Goal: Register for event/course

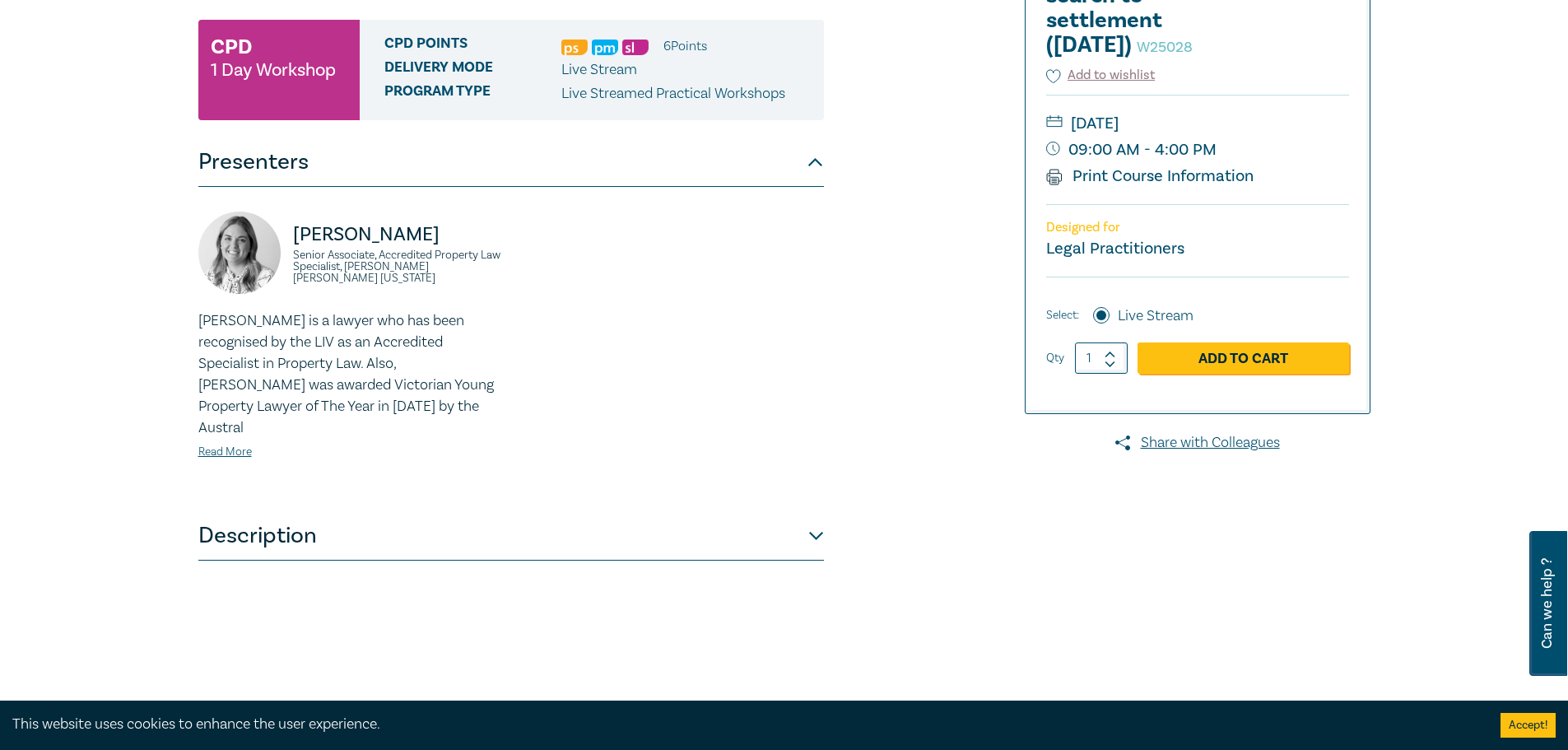
scroll to position [411, 0]
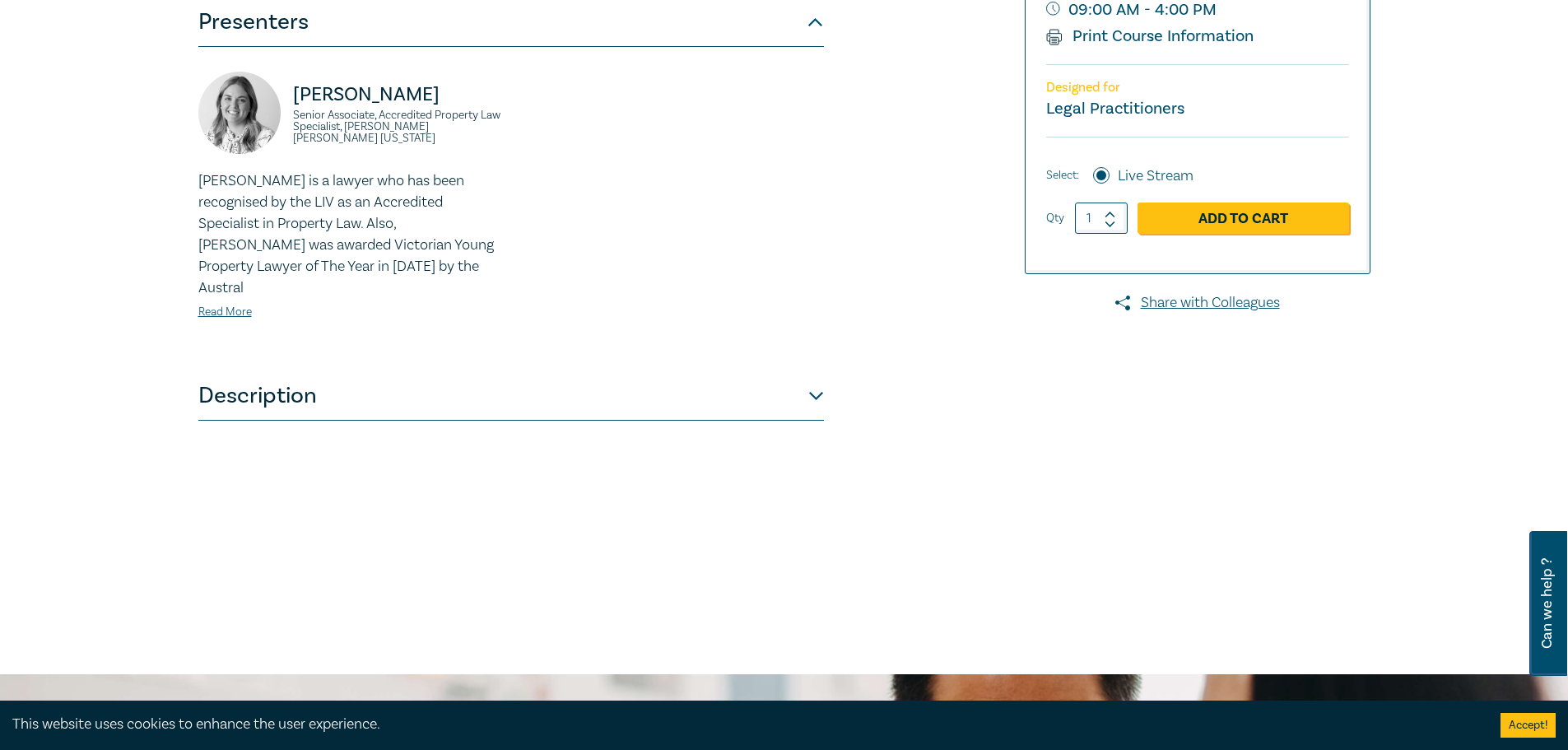
click at [791, 380] on button "Description" at bounding box center [511, 396] width 625 height 49
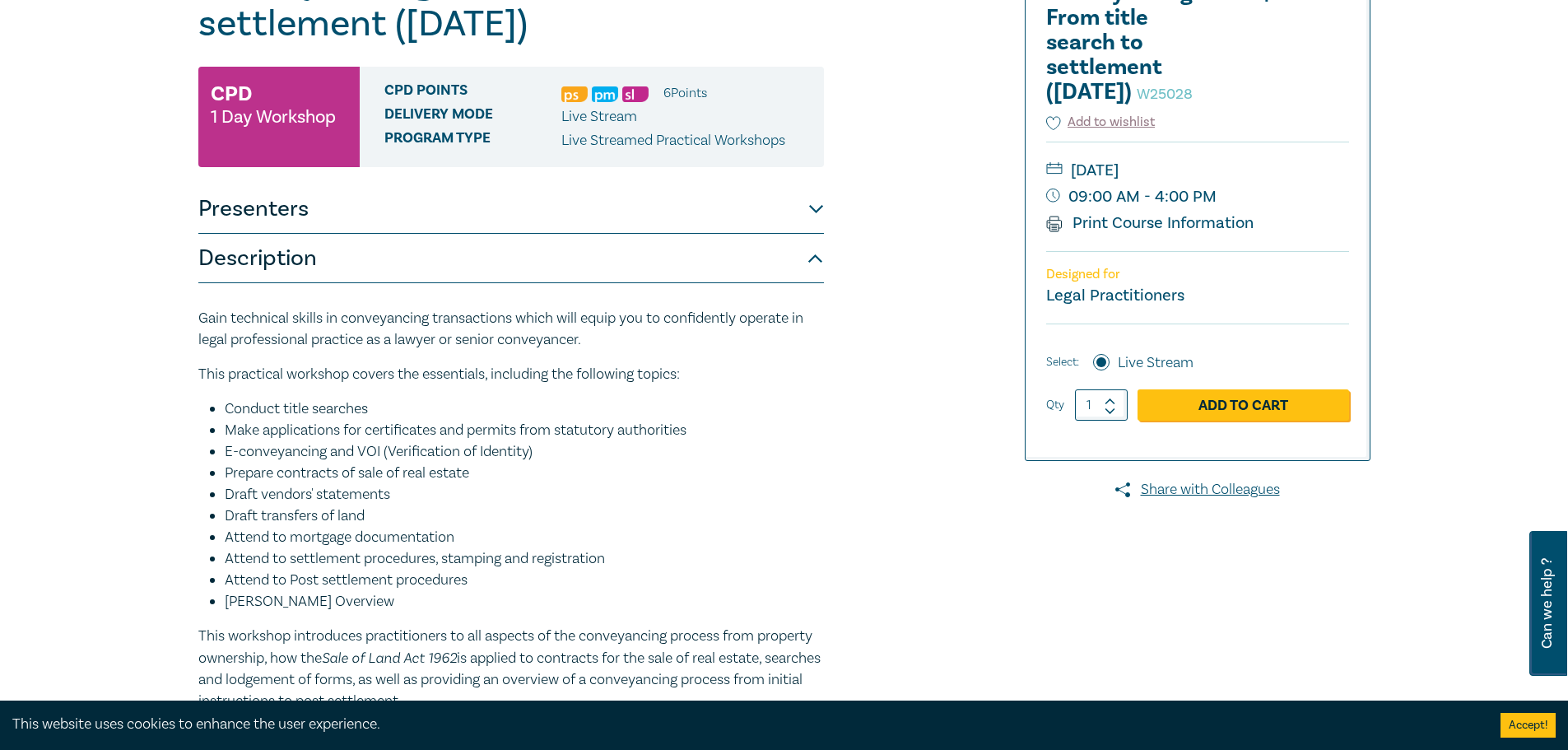
scroll to position [165, 0]
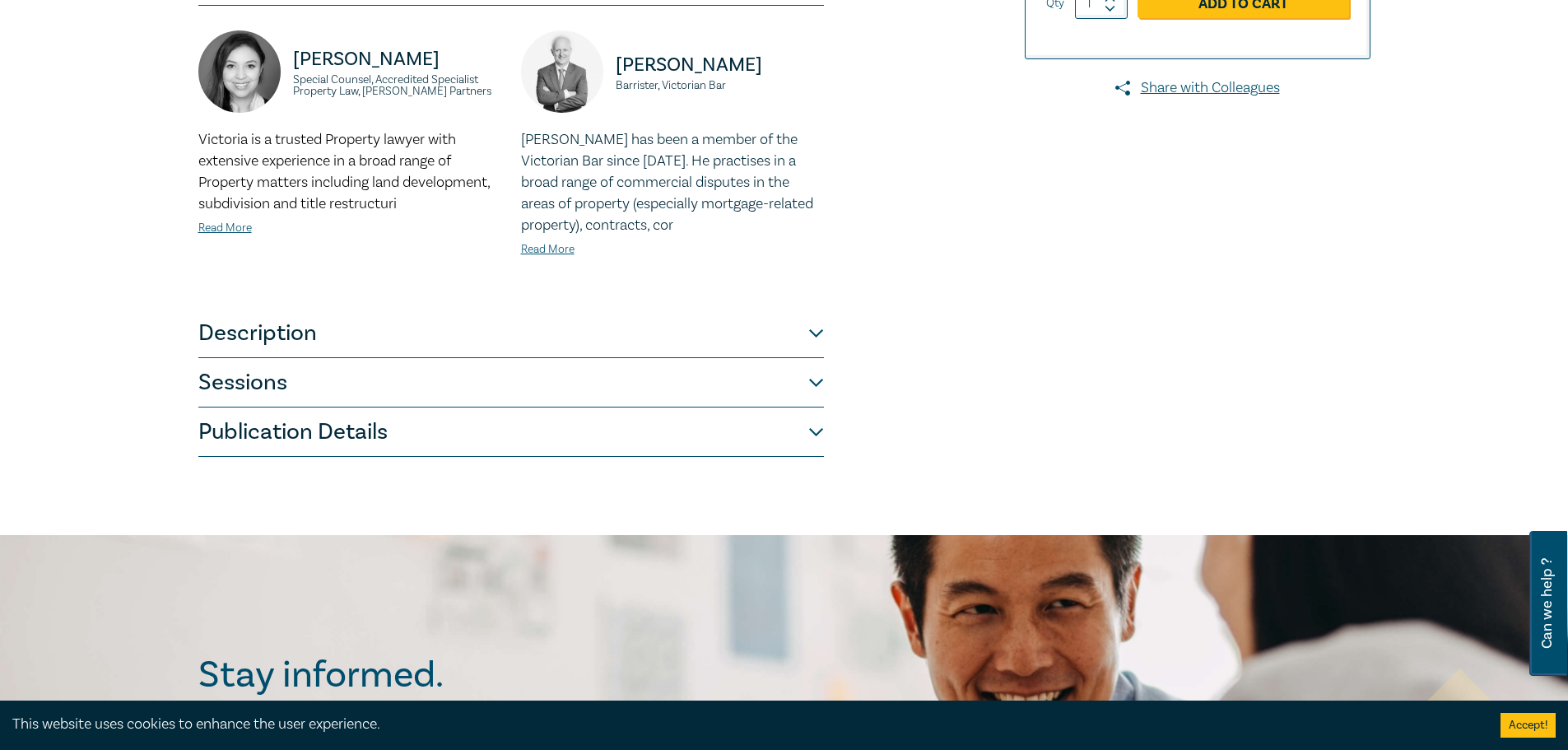
scroll to position [494, 0]
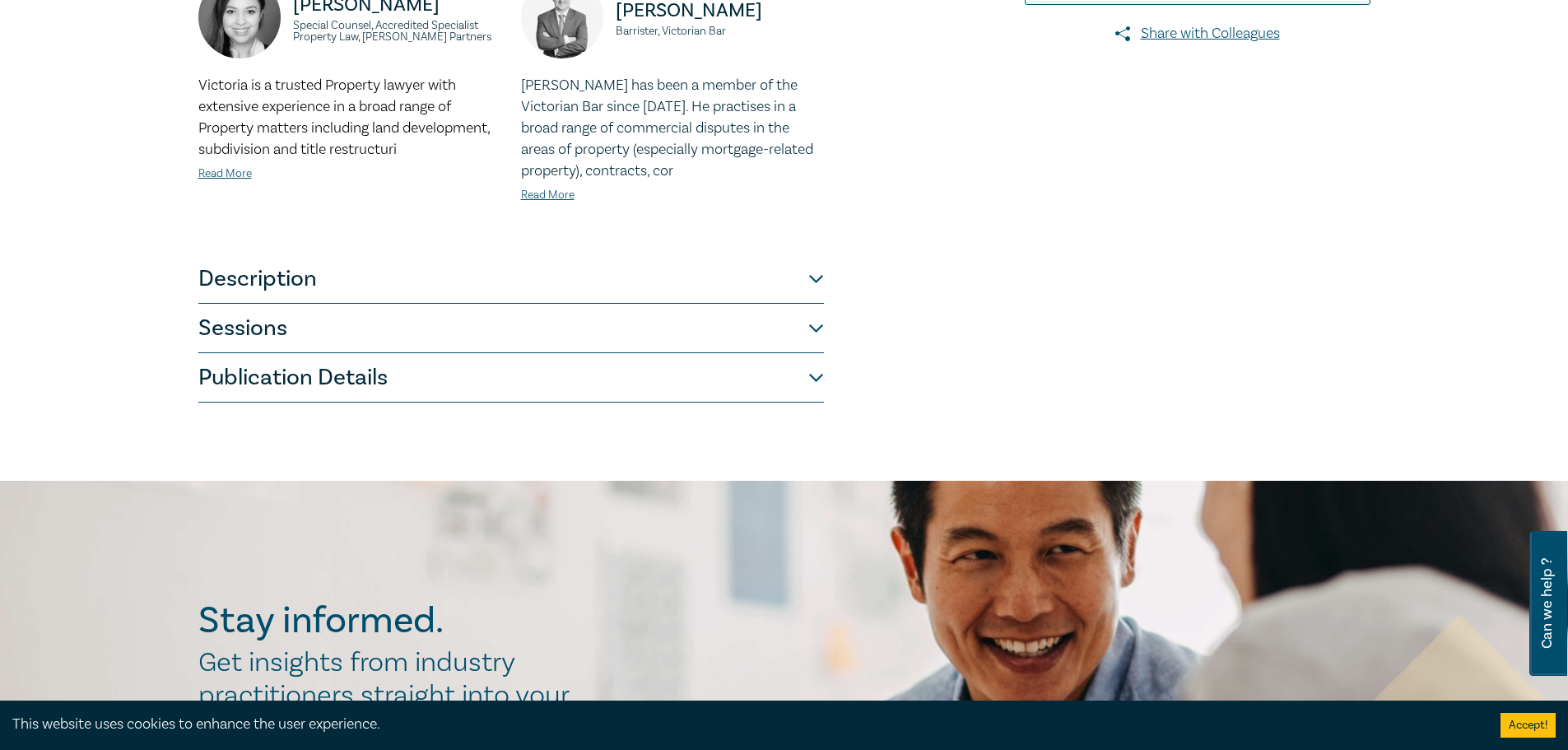
click at [615, 322] on button "Sessions" at bounding box center [511, 328] width 625 height 49
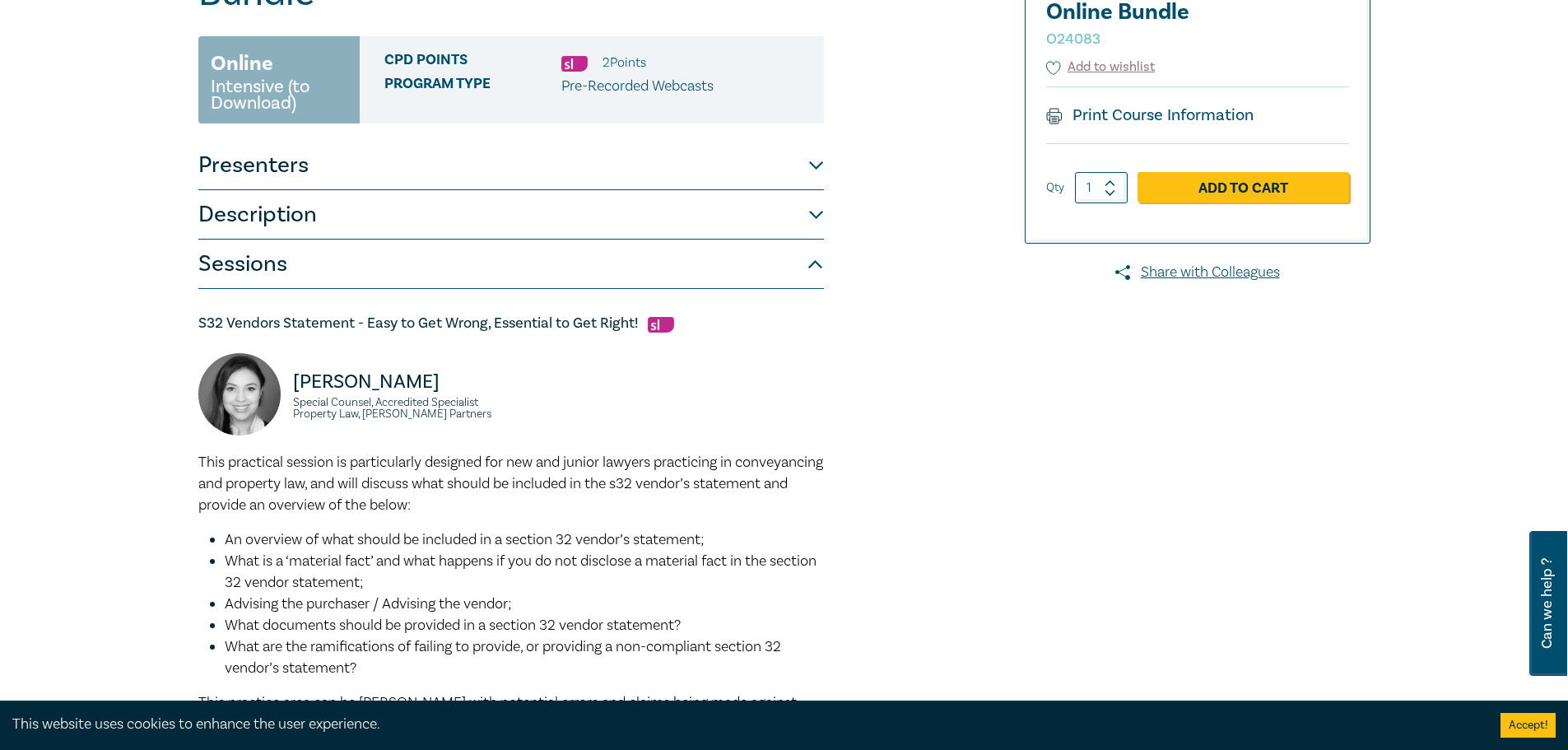
scroll to position [165, 0]
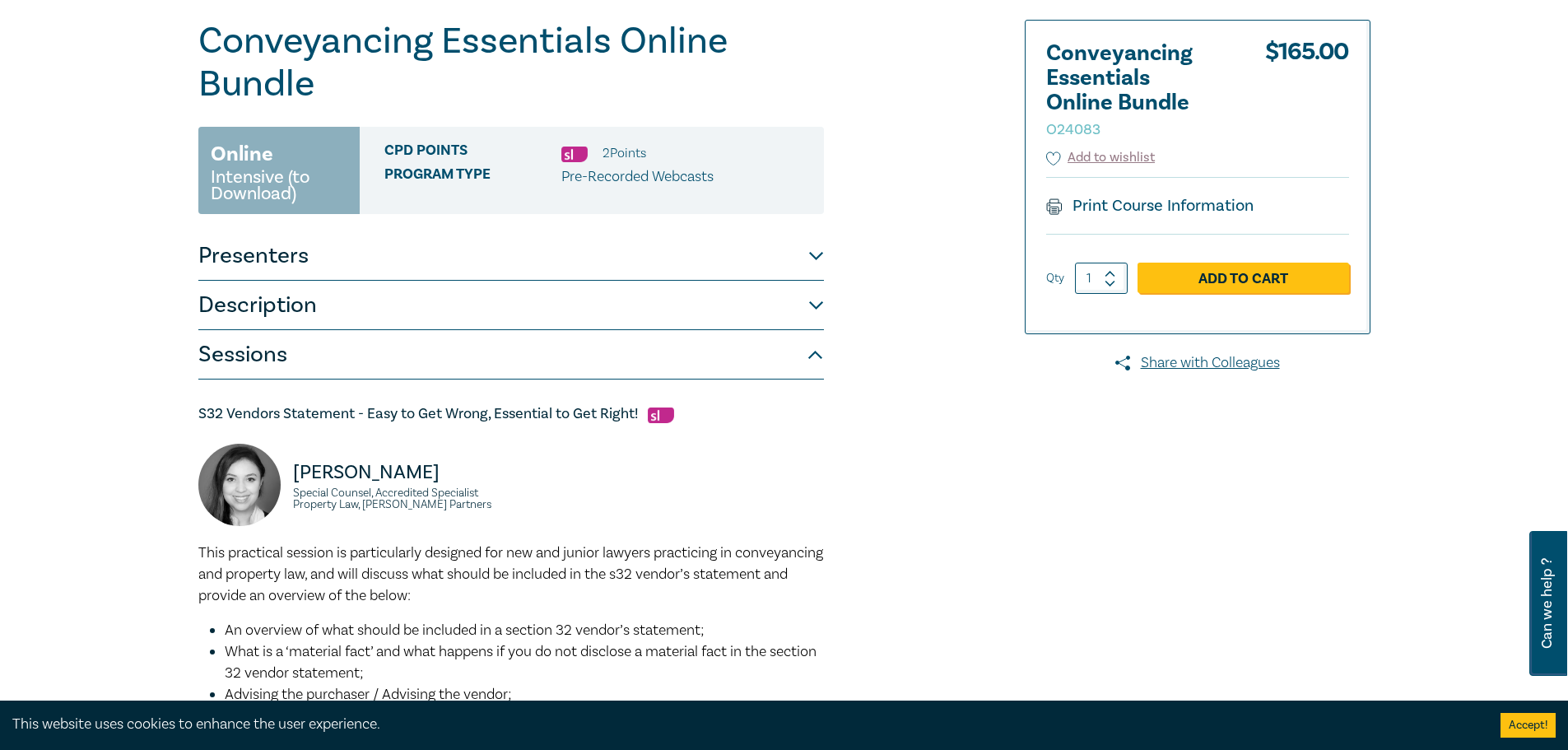
click at [558, 318] on button "Description" at bounding box center [511, 305] width 625 height 49
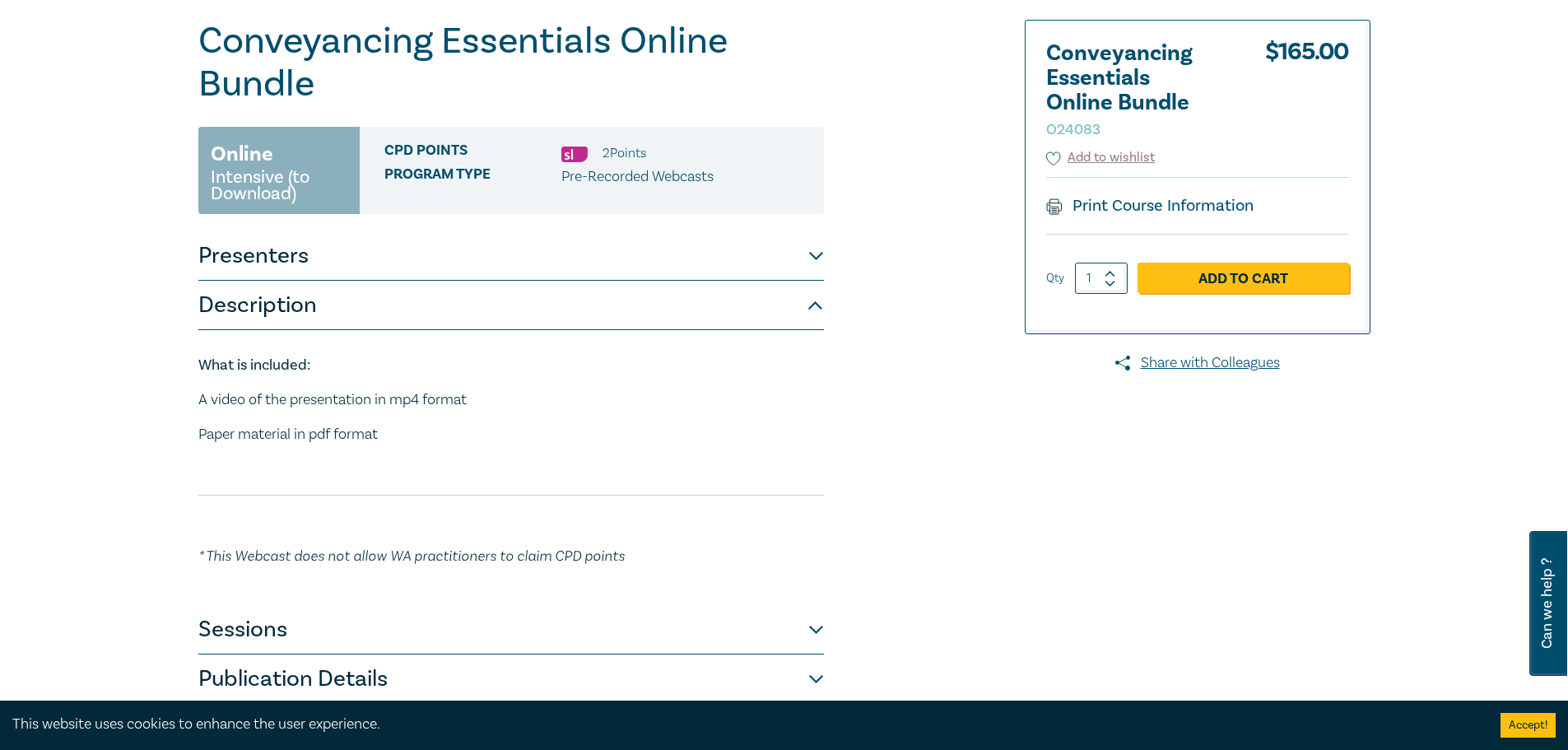
click at [535, 268] on button "Presenters" at bounding box center [511, 255] width 625 height 49
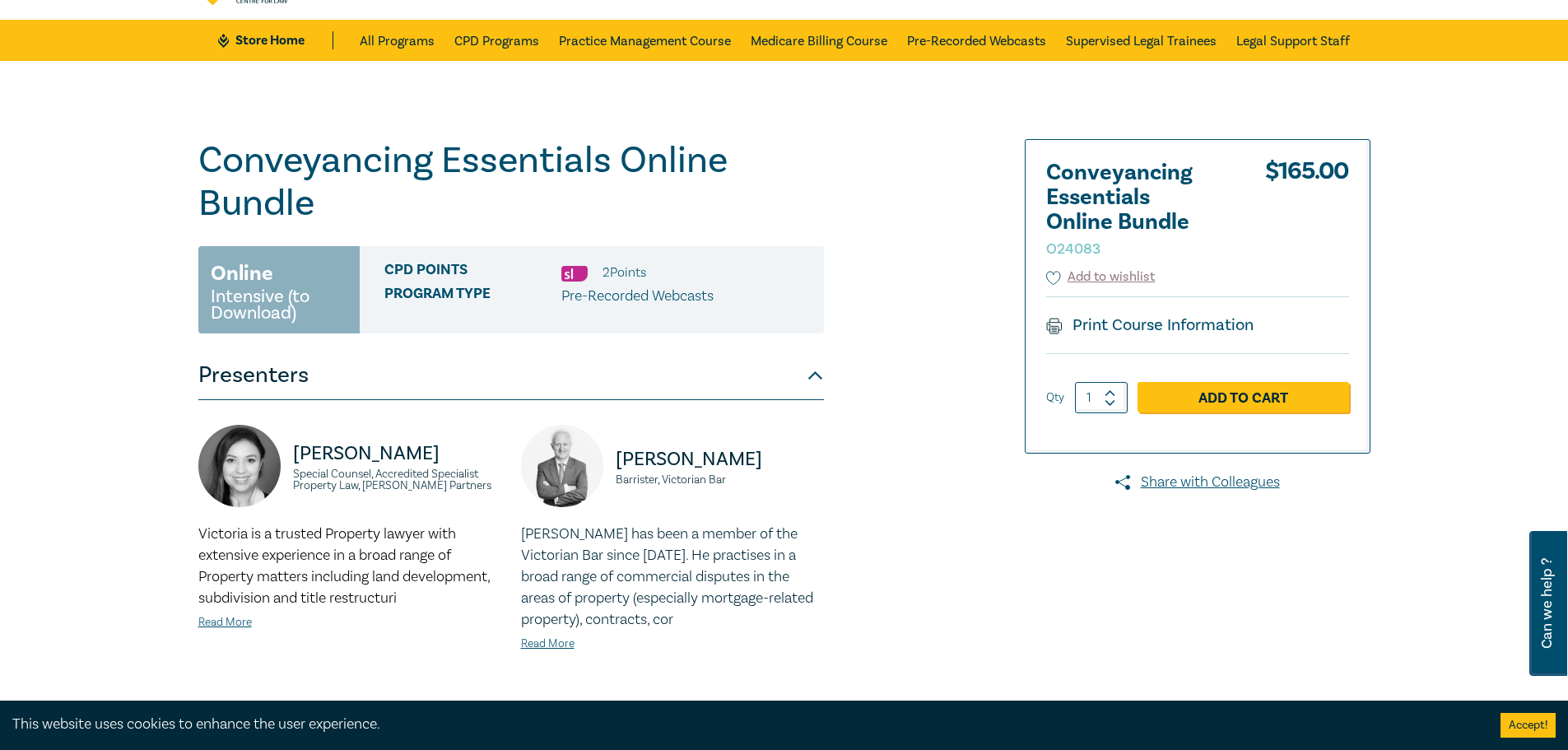
scroll to position [0, 0]
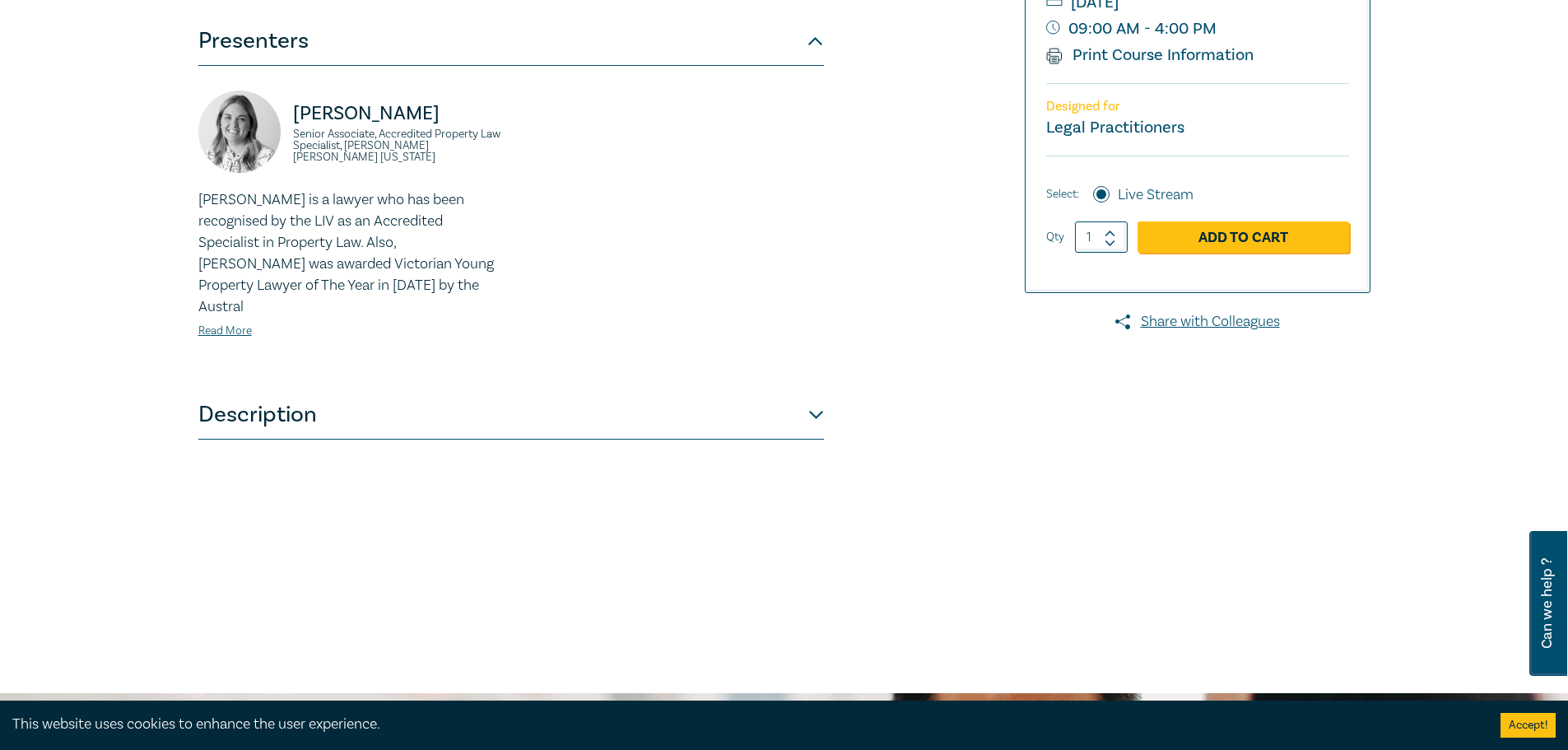
scroll to position [411, 0]
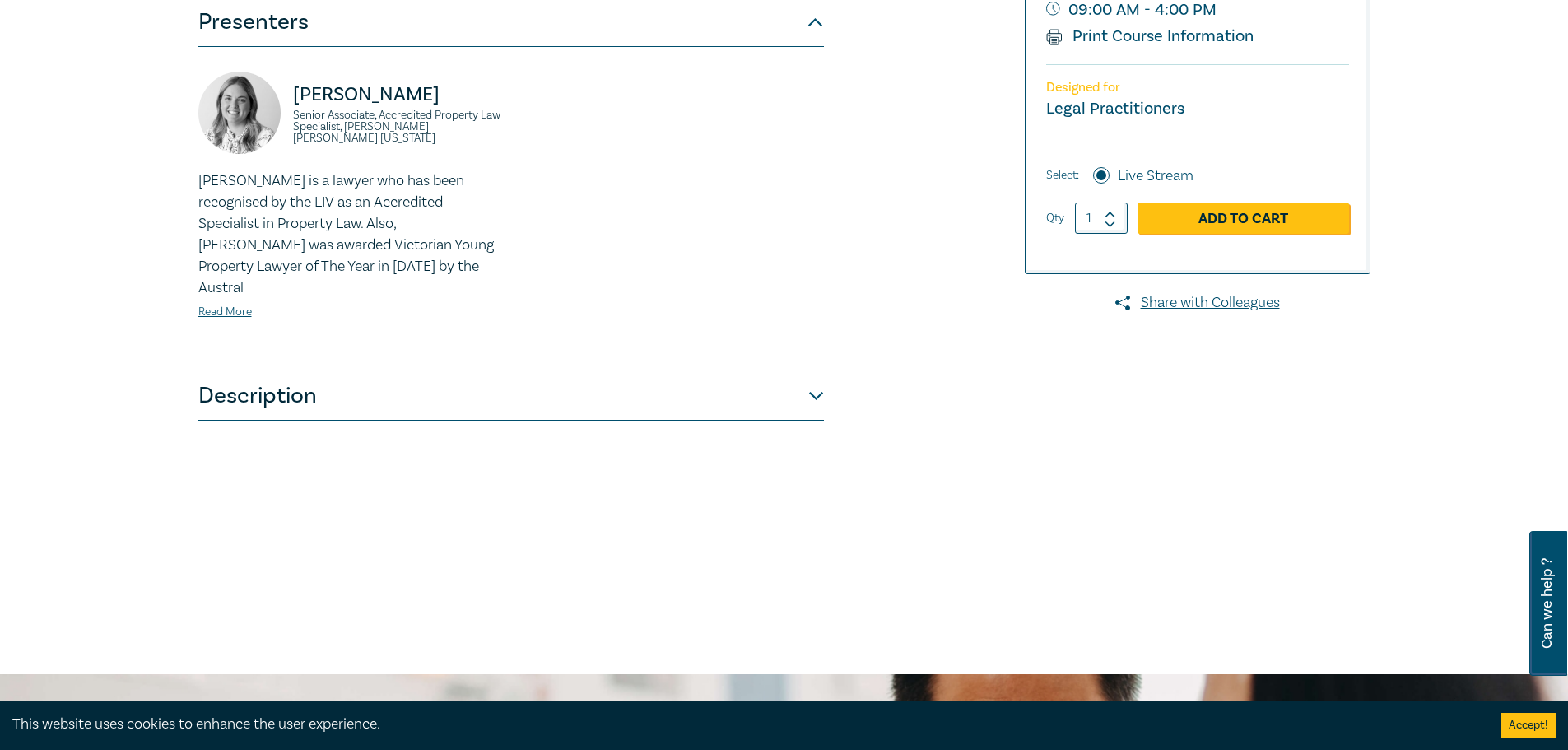
click at [791, 372] on button "Description" at bounding box center [511, 396] width 625 height 49
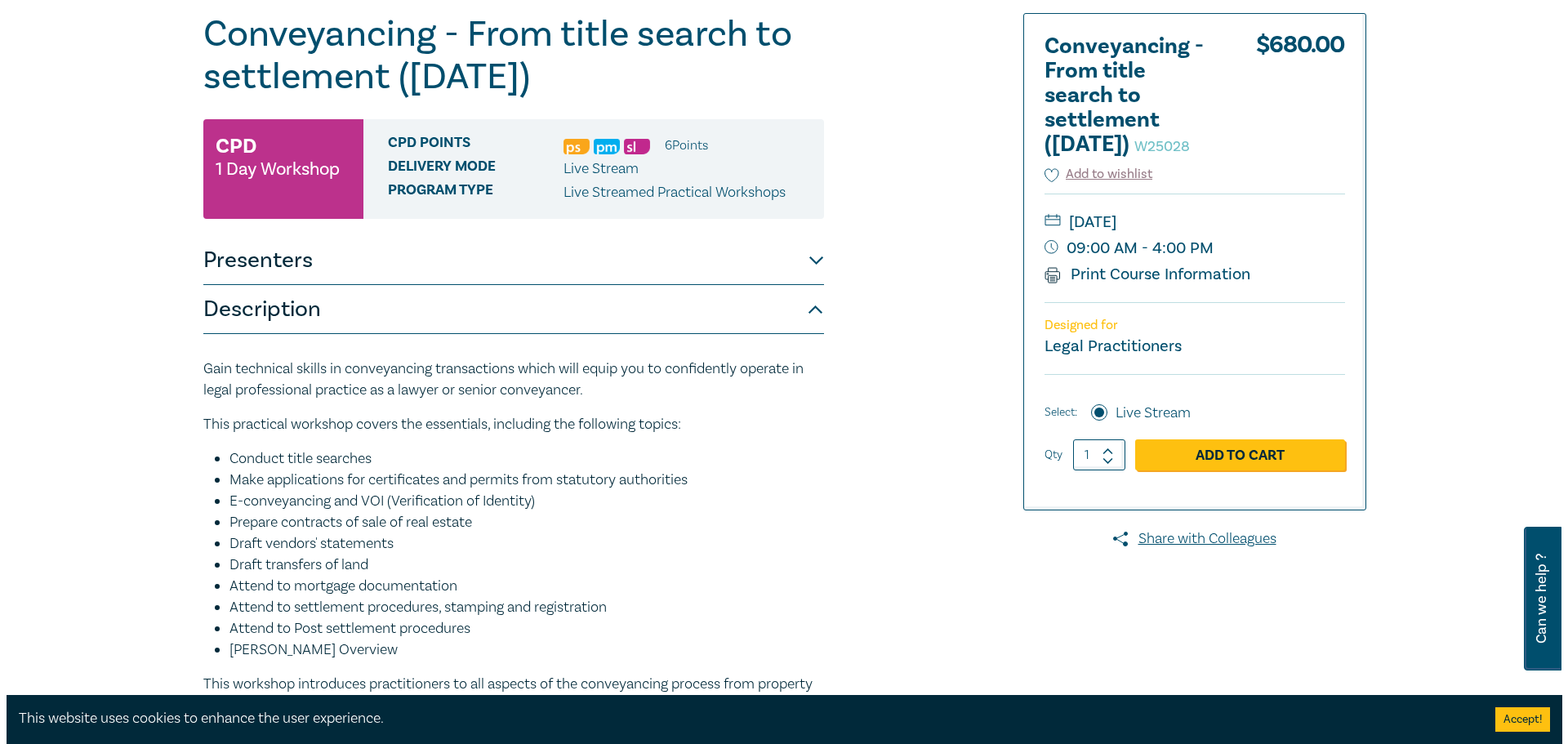
scroll to position [164, 0]
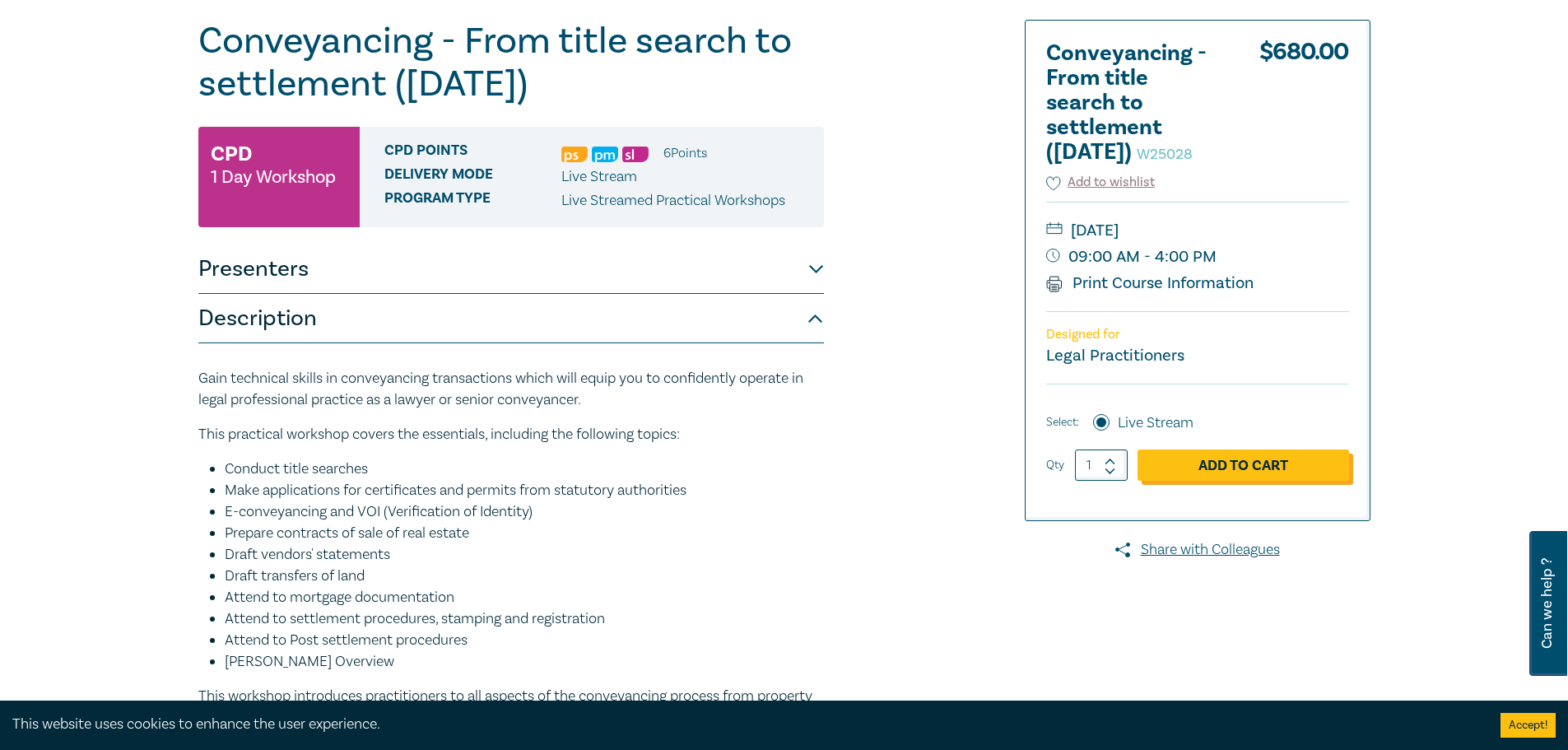
click at [1199, 481] on link "Add to Cart" at bounding box center [1243, 465] width 211 height 31
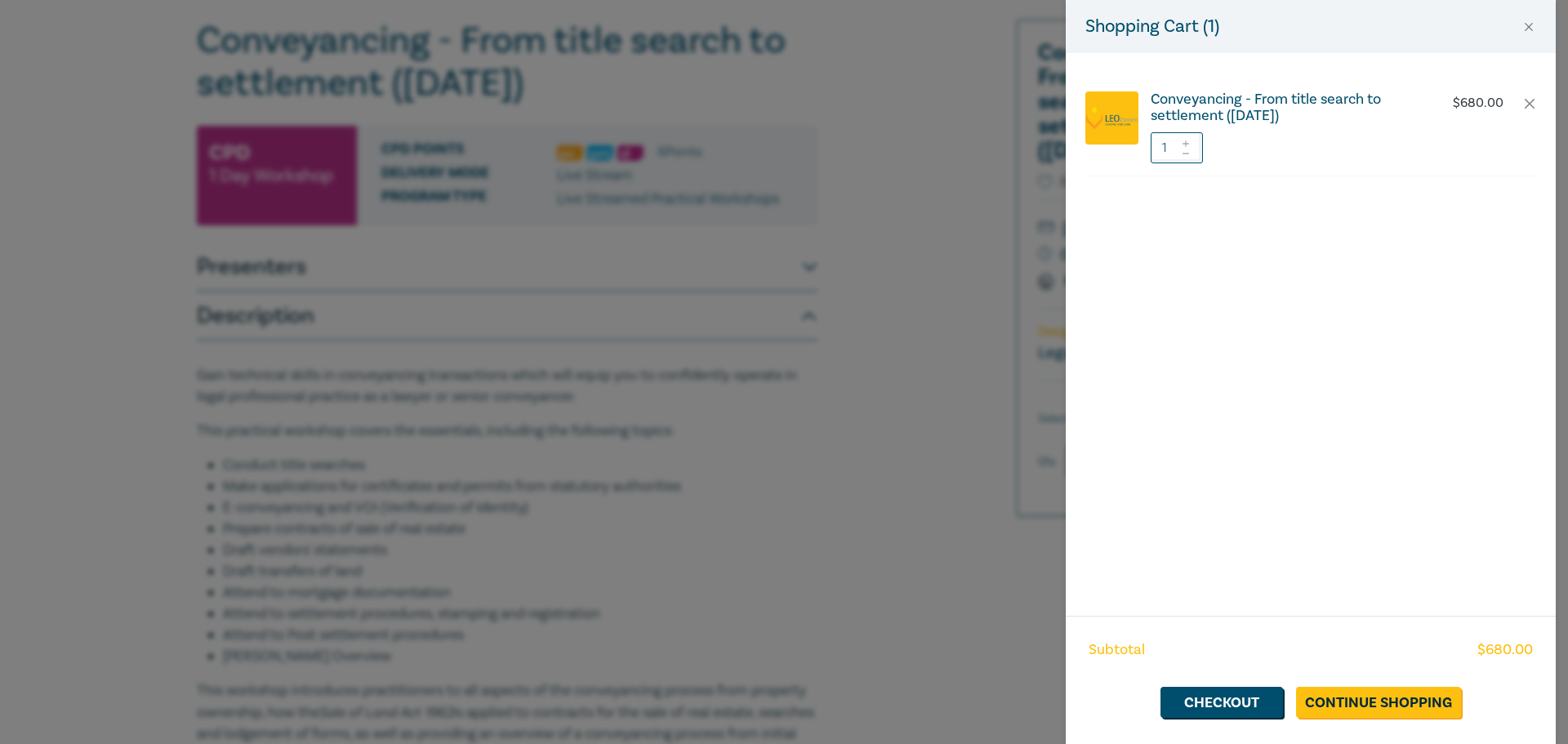
click at [1303, 115] on h6 "Conveyancing - From title search to settlement ([DATE])" at bounding box center [1287, 108] width 271 height 33
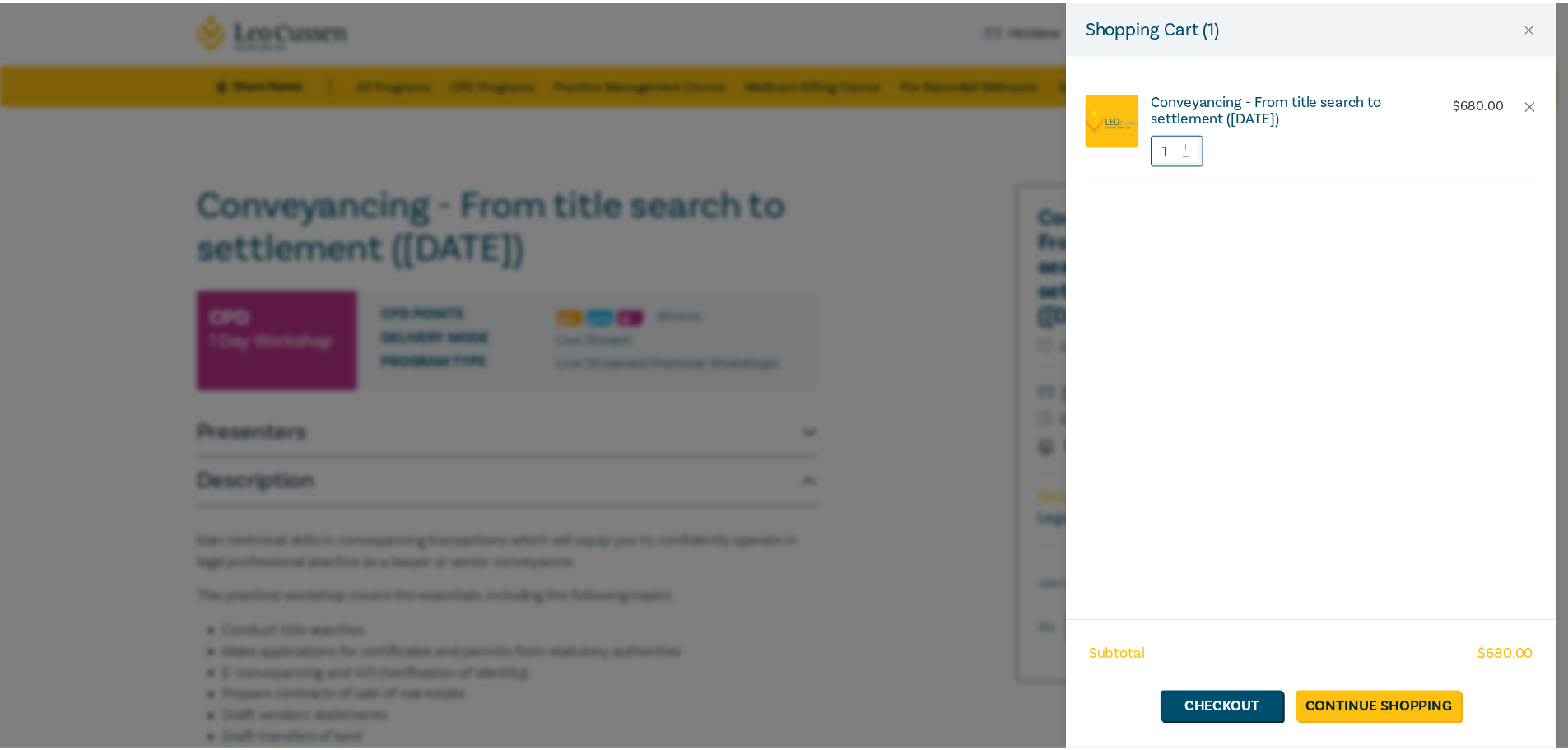
scroll to position [0, 0]
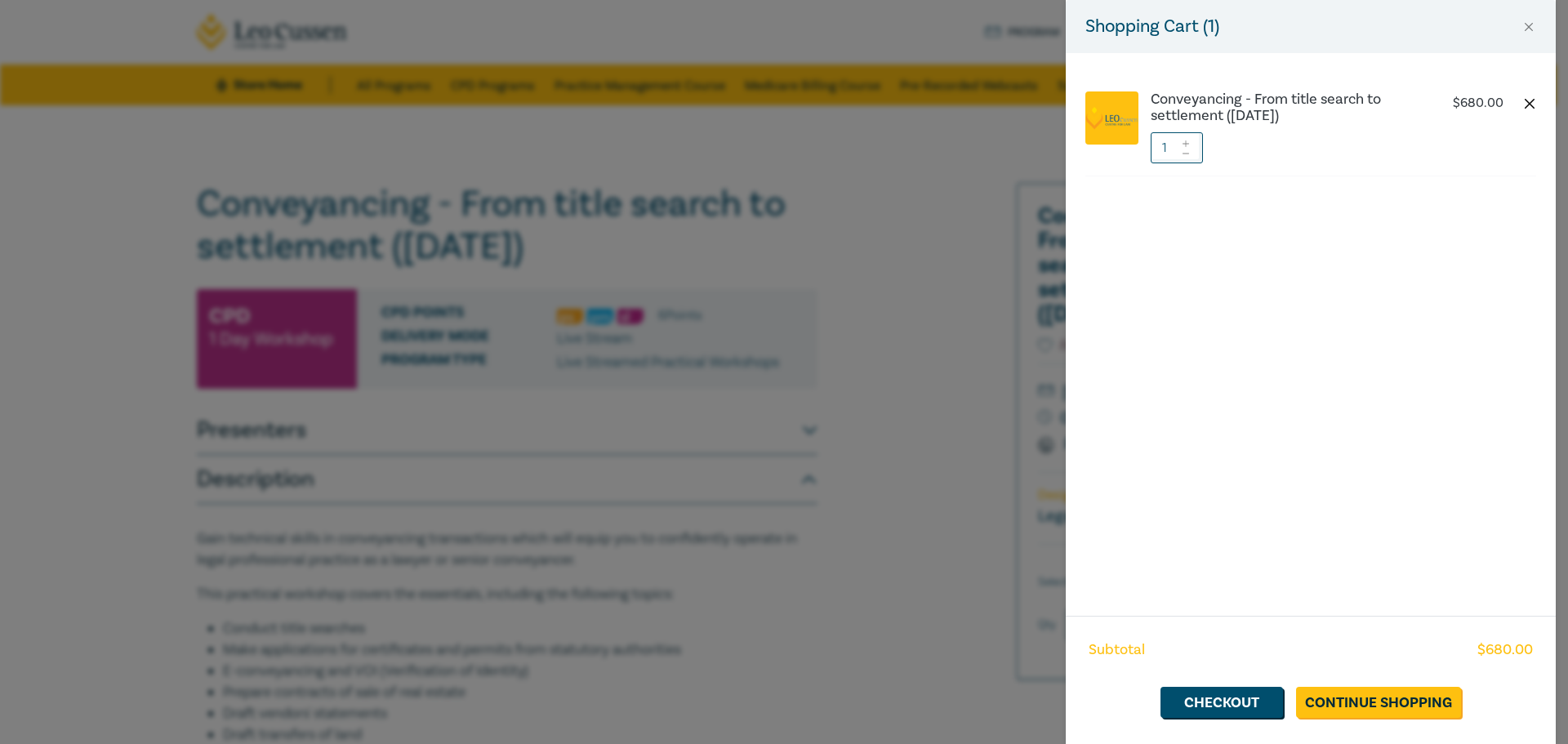
click at [1530, 99] on button "button" at bounding box center [1530, 104] width 13 height 13
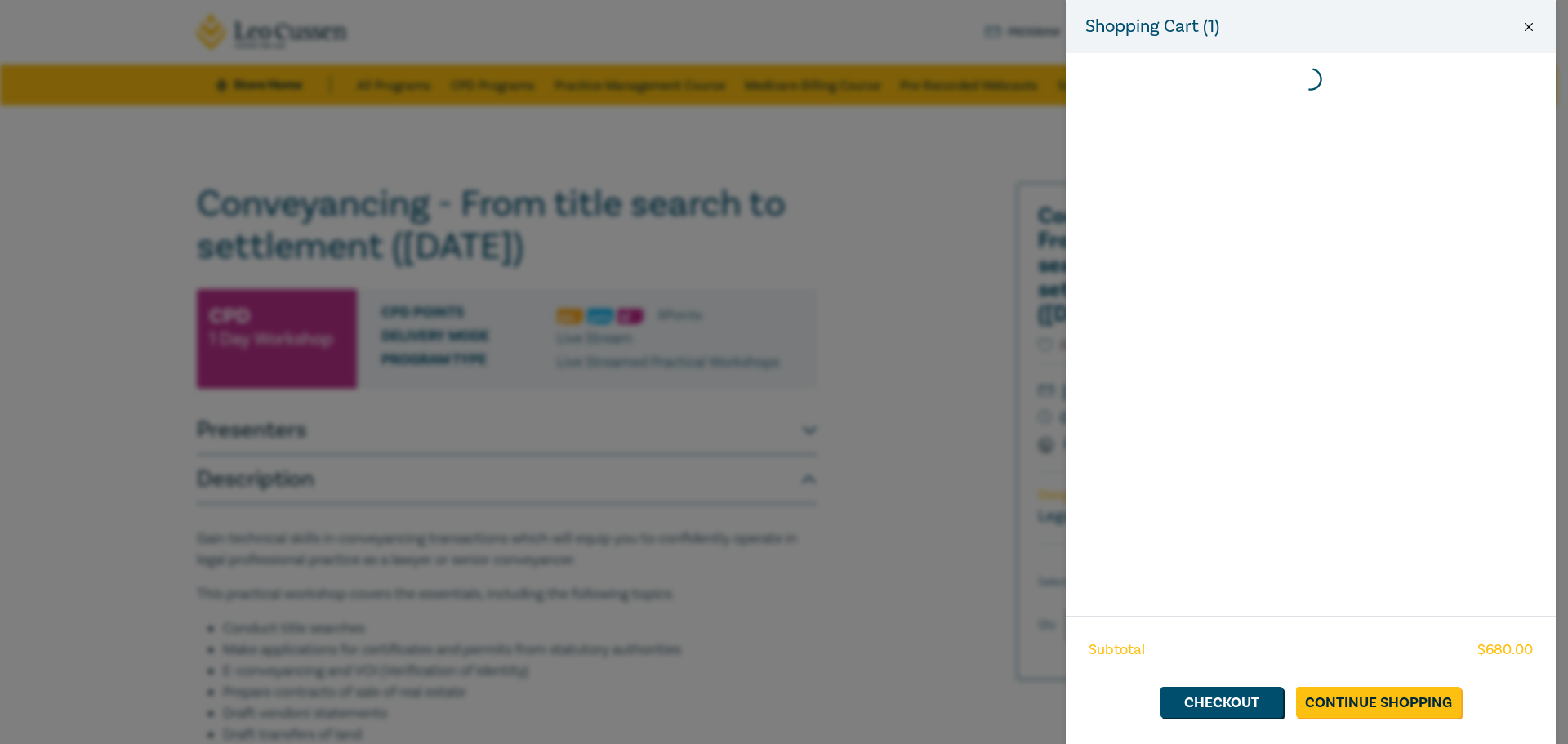
click at [1525, 32] on button "Close" at bounding box center [1529, 26] width 14 height 14
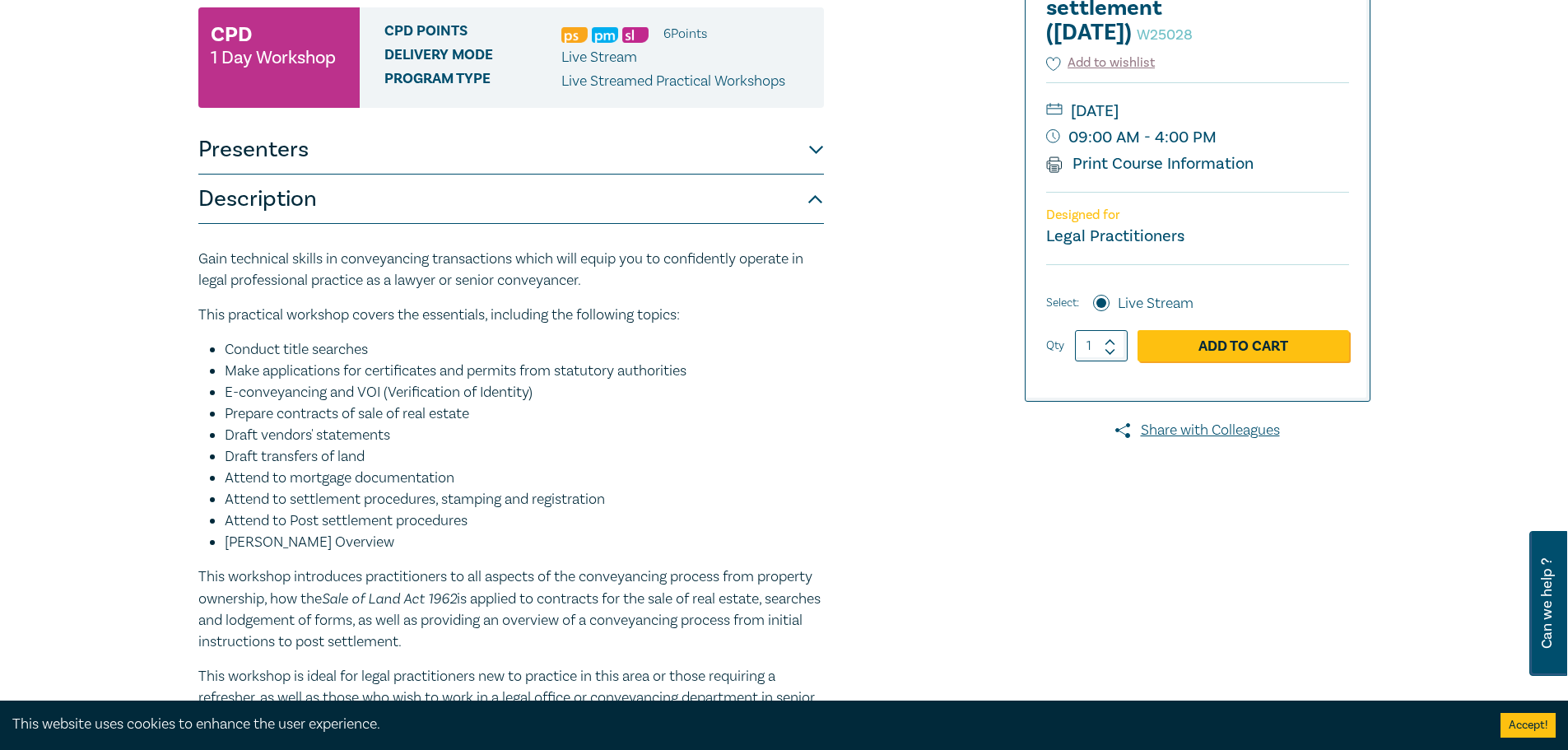
scroll to position [247, 0]
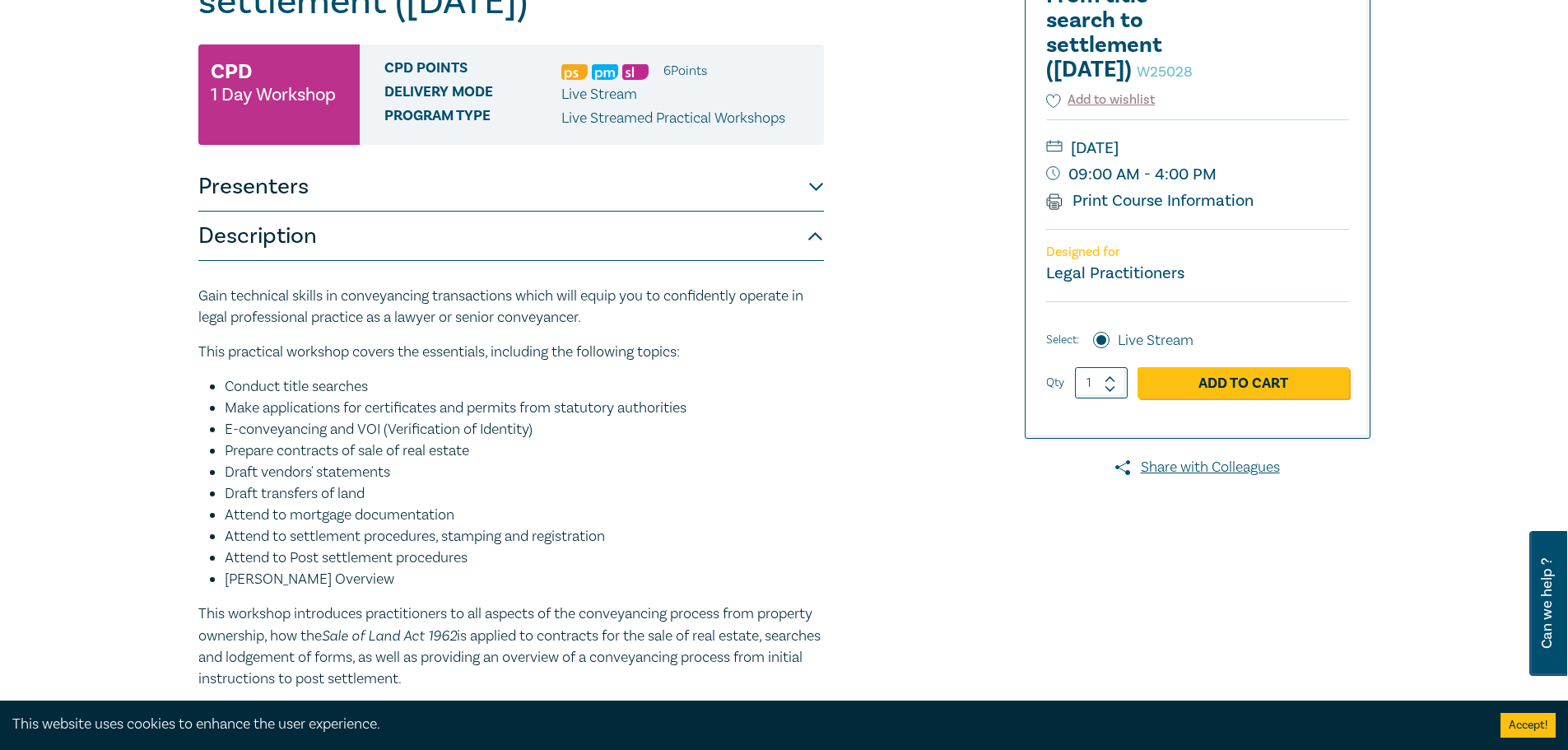
click at [1106, 348] on input "Live Stream" at bounding box center [1101, 340] width 16 height 16
click at [1105, 348] on input "Live Stream" at bounding box center [1101, 340] width 16 height 16
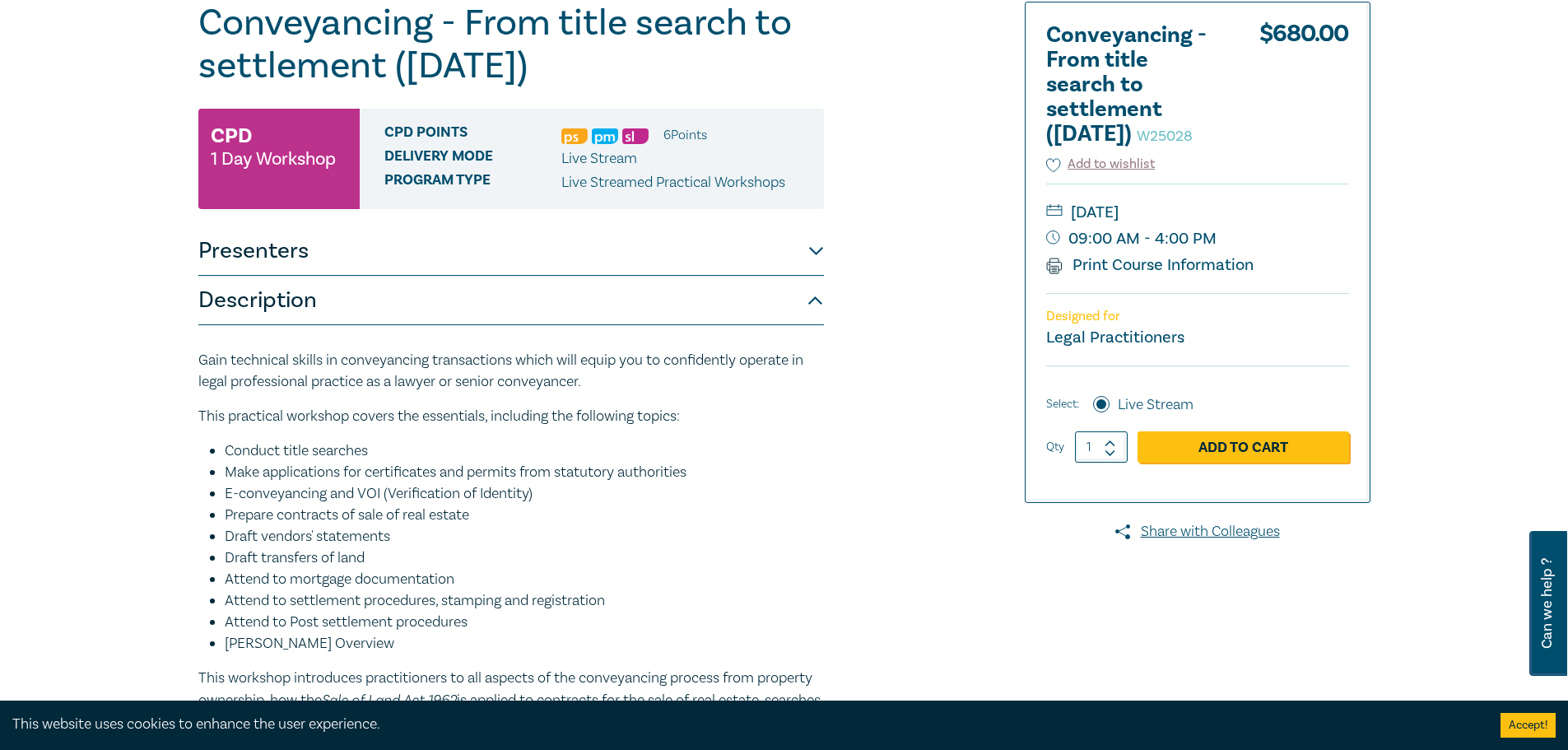
scroll to position [82, 0]
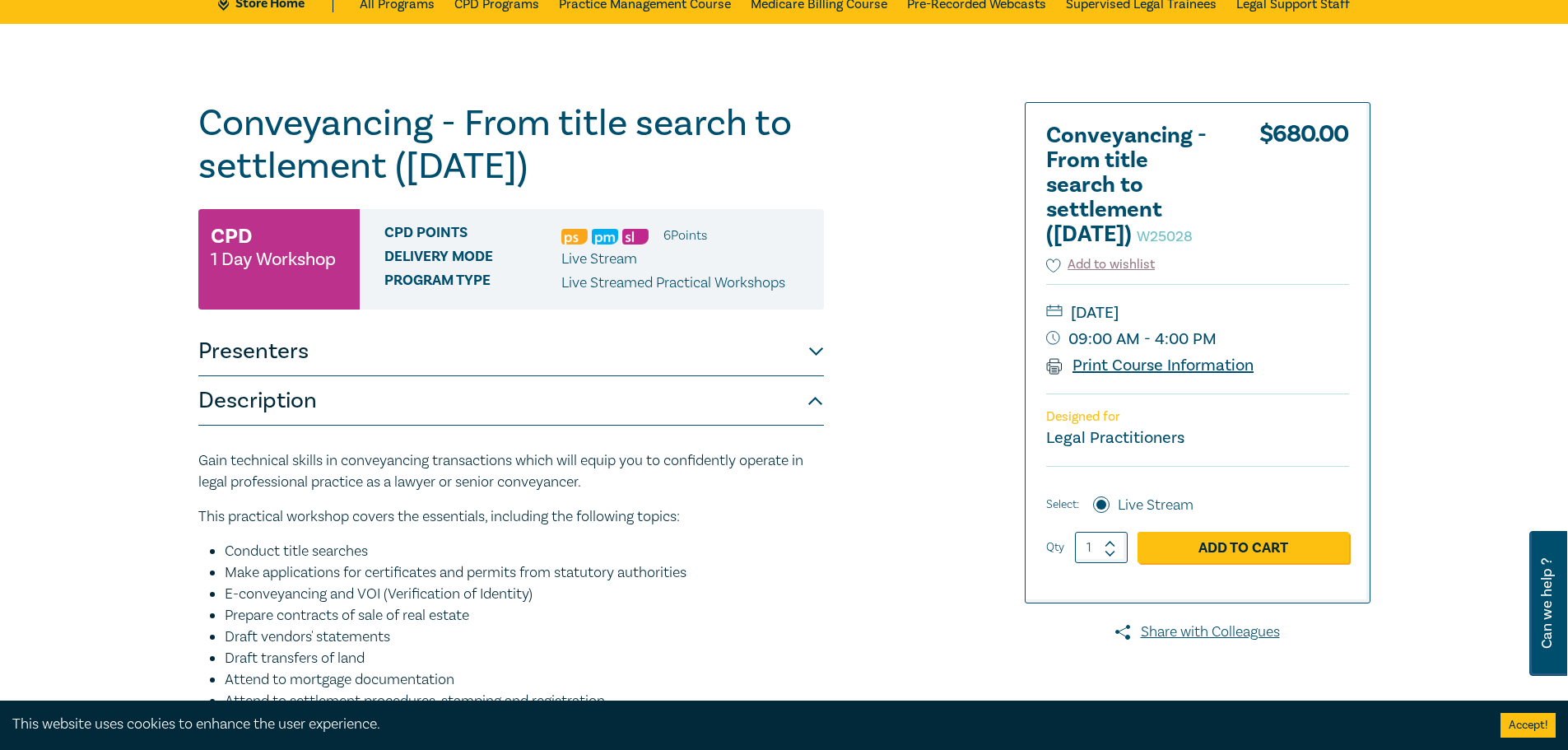
click at [1103, 376] on link "Print Course Information" at bounding box center [1150, 366] width 208 height 21
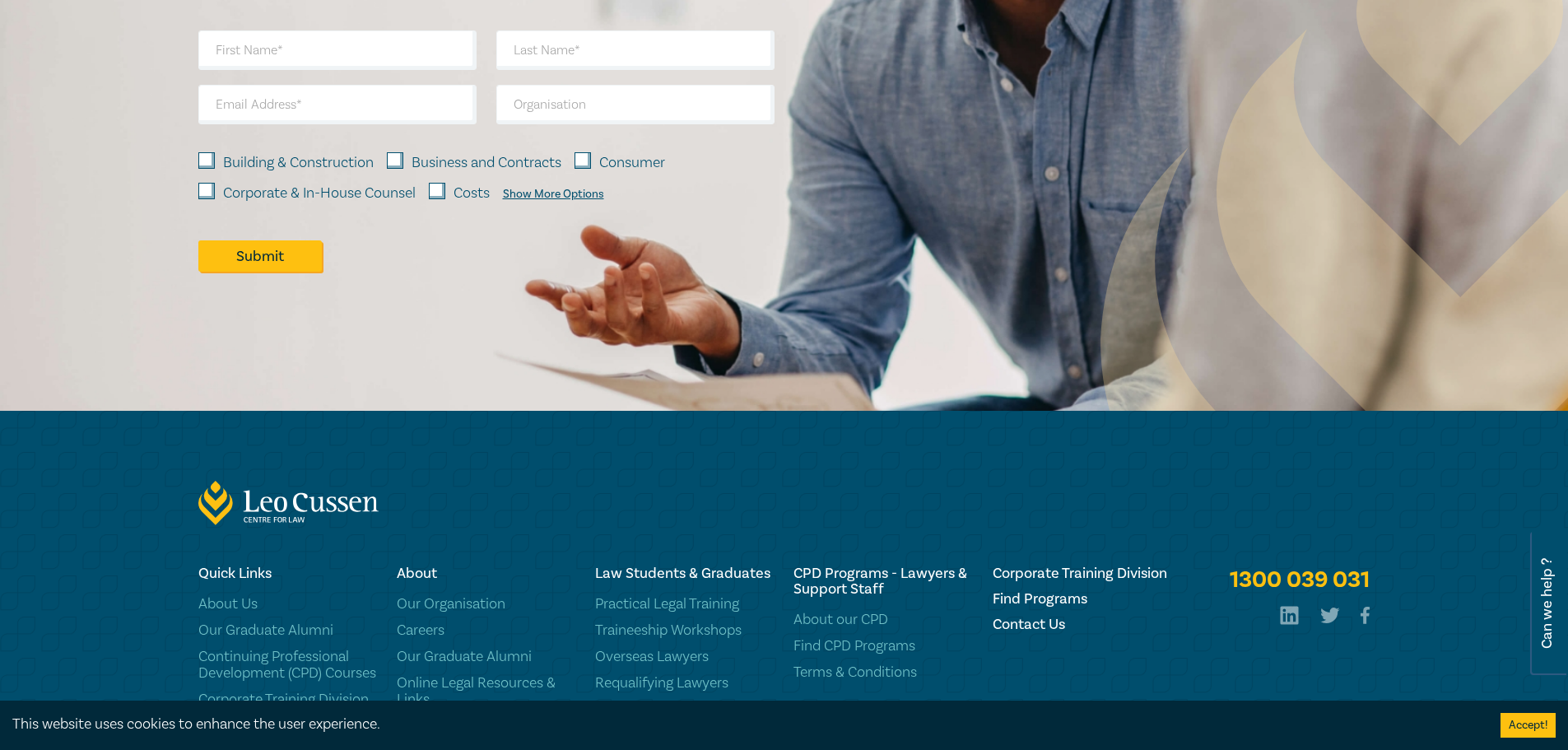
scroll to position [1510, 0]
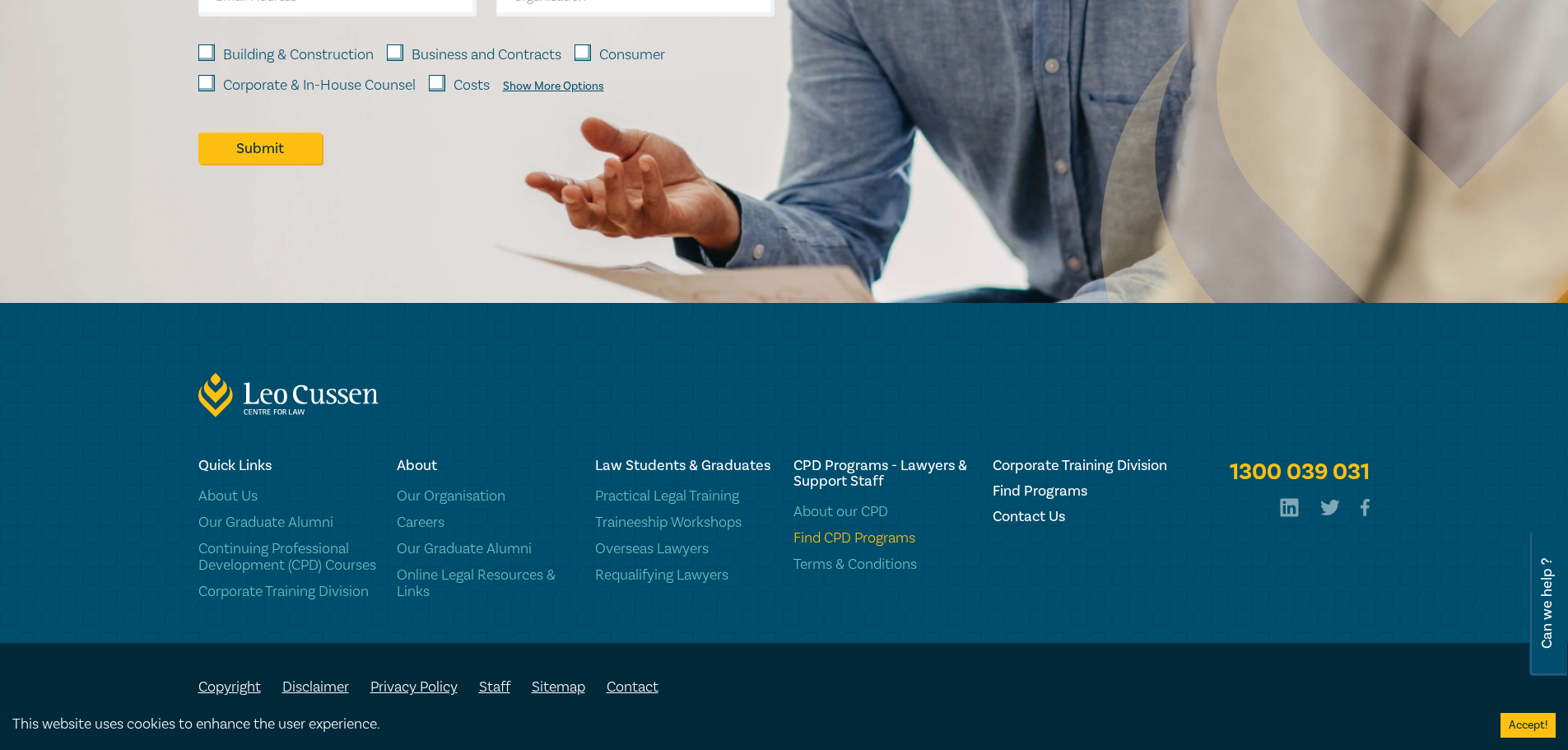
click at [897, 531] on link "Find CPD Programs" at bounding box center [882, 538] width 178 height 16
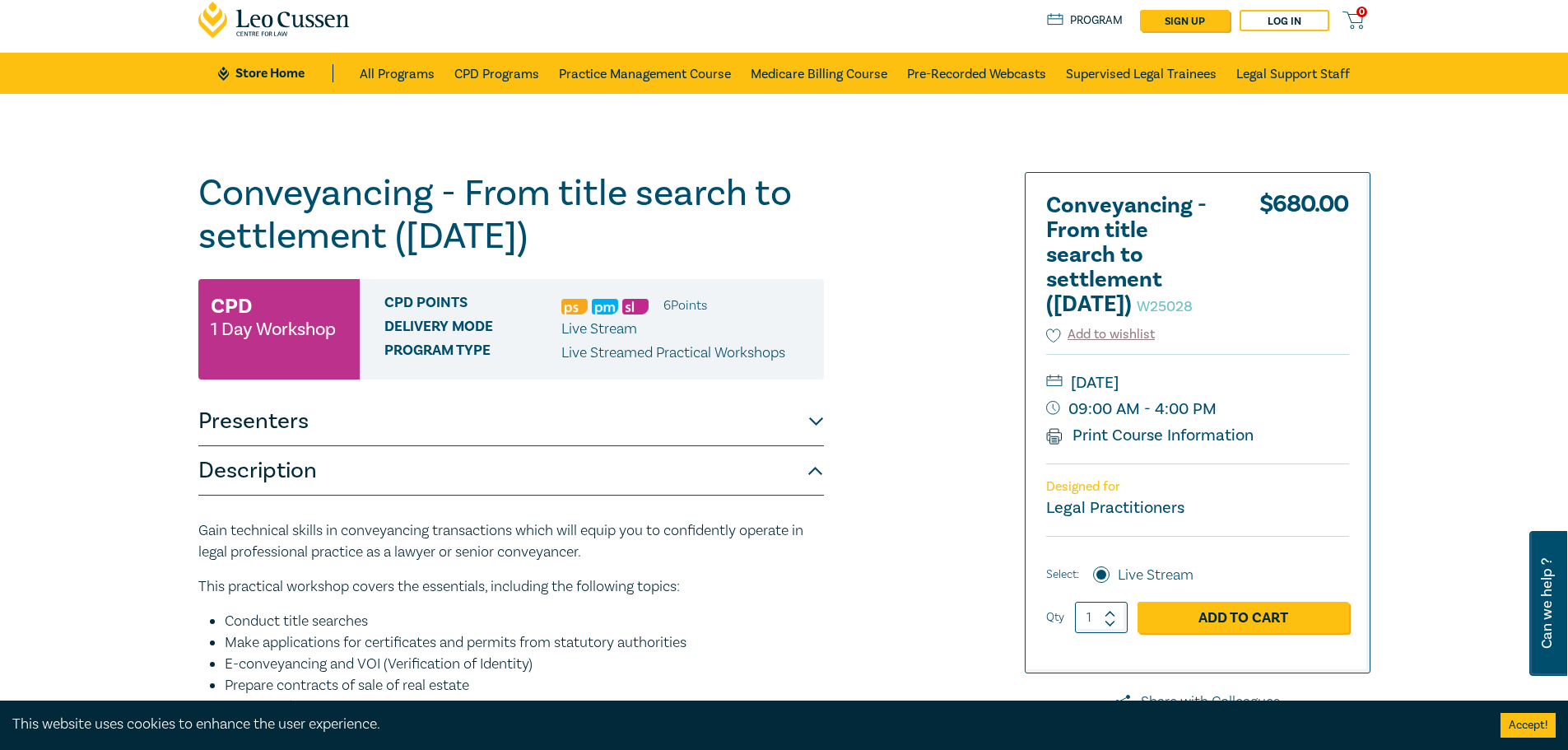
scroll to position [0, 0]
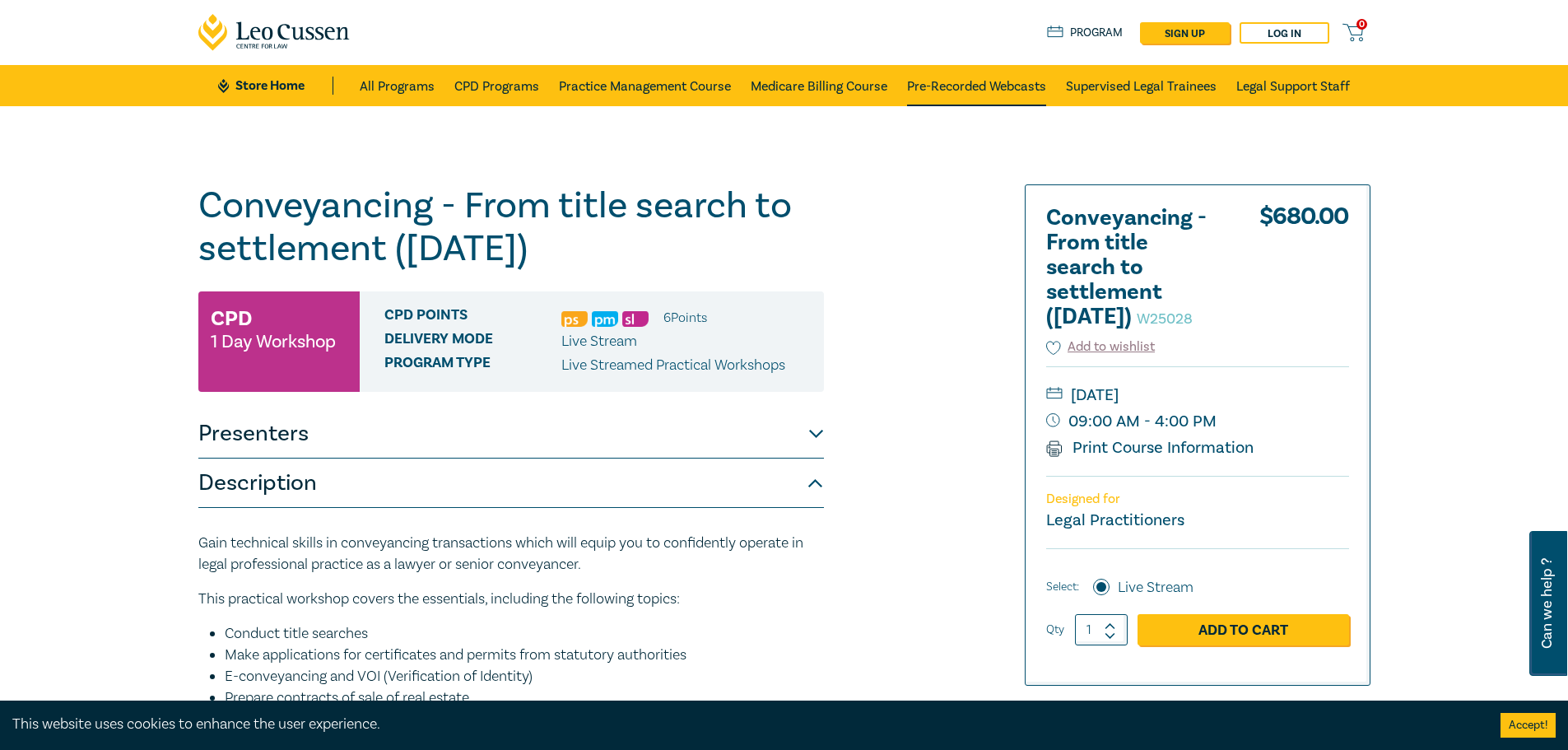
click at [972, 81] on link "Pre-Recorded Webcasts" at bounding box center [976, 85] width 139 height 41
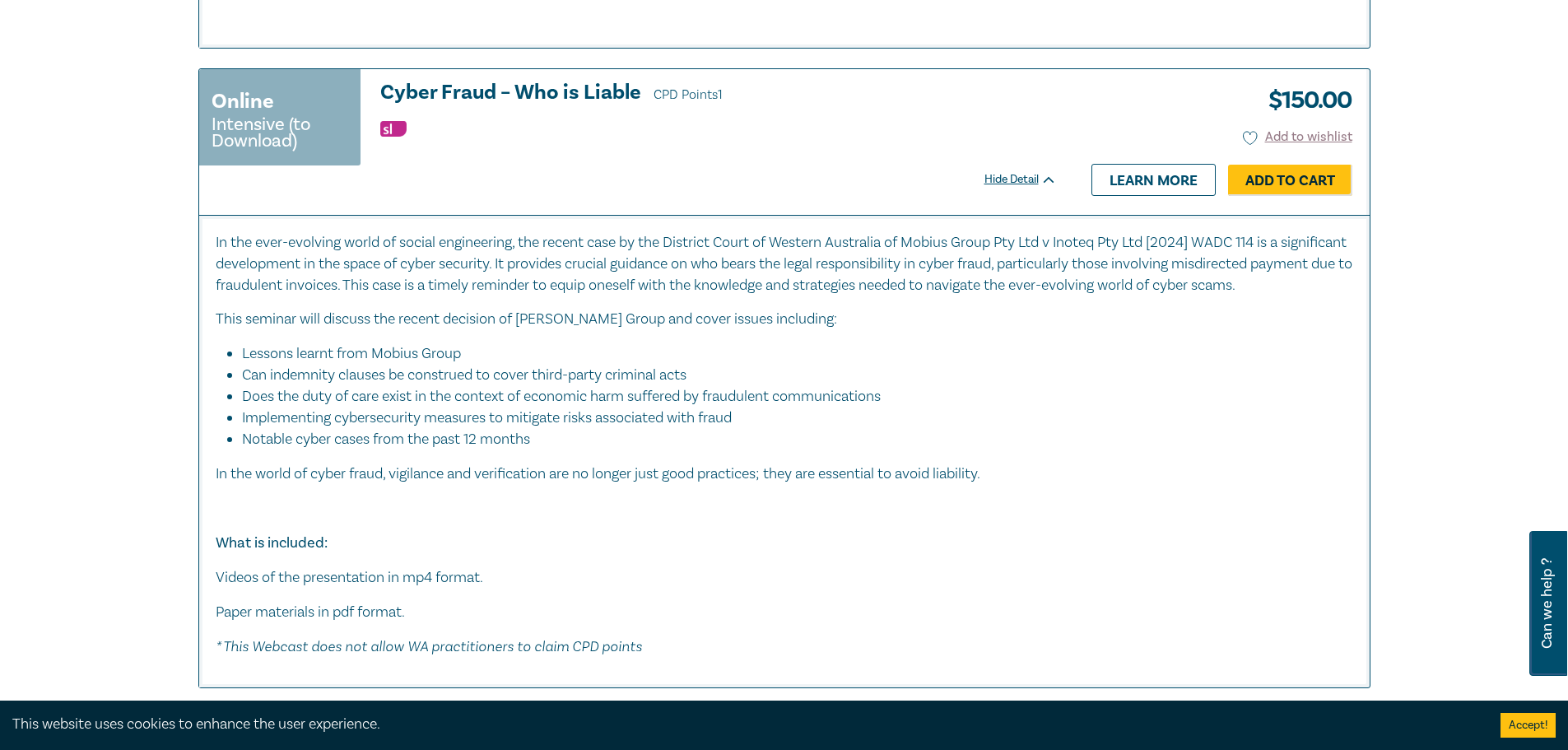
scroll to position [4776, 0]
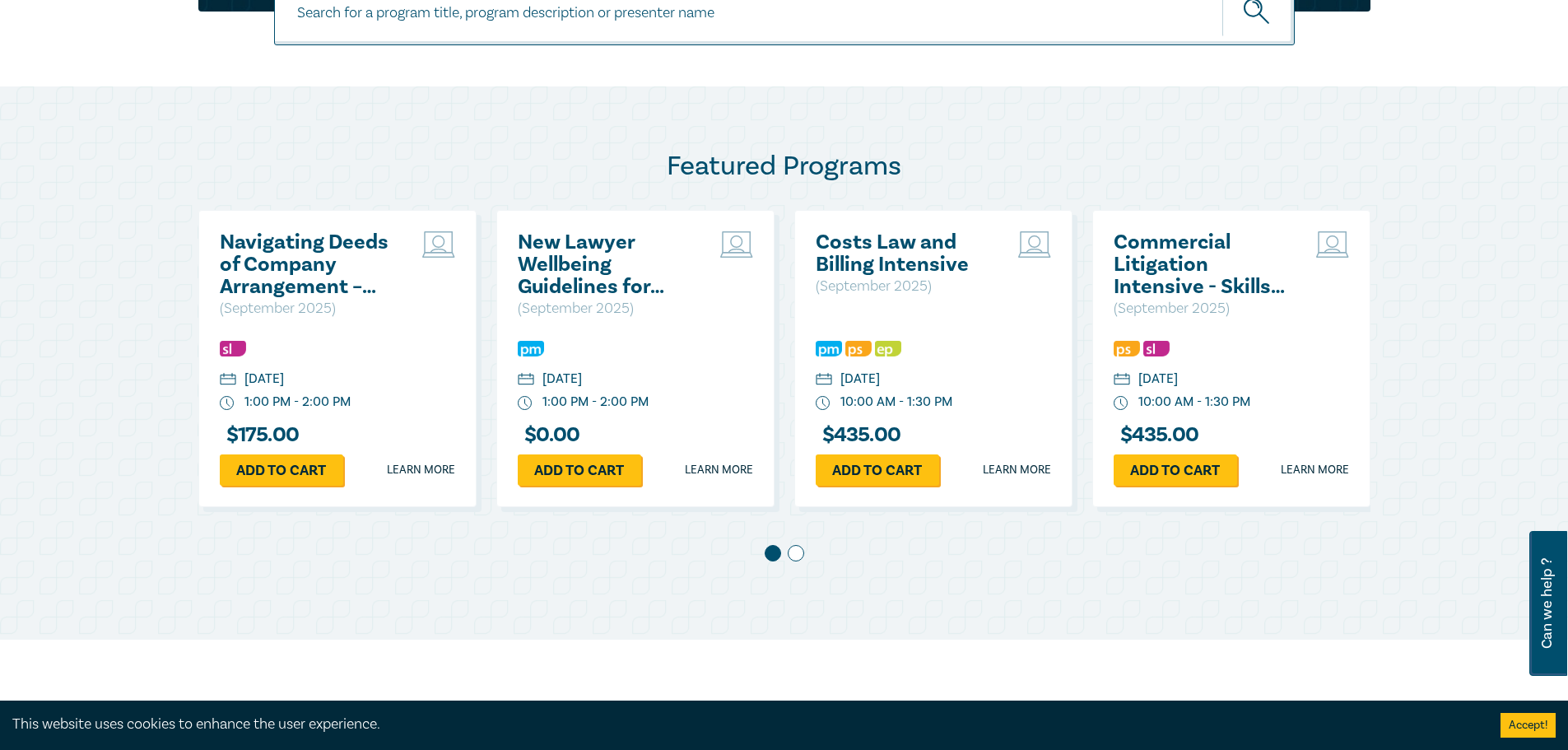
scroll to position [741, 0]
